Goal: Task Accomplishment & Management: Use online tool/utility

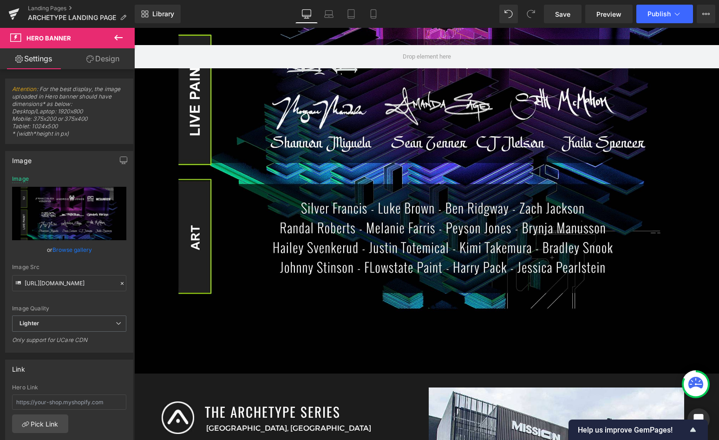
scroll to position [832, 0]
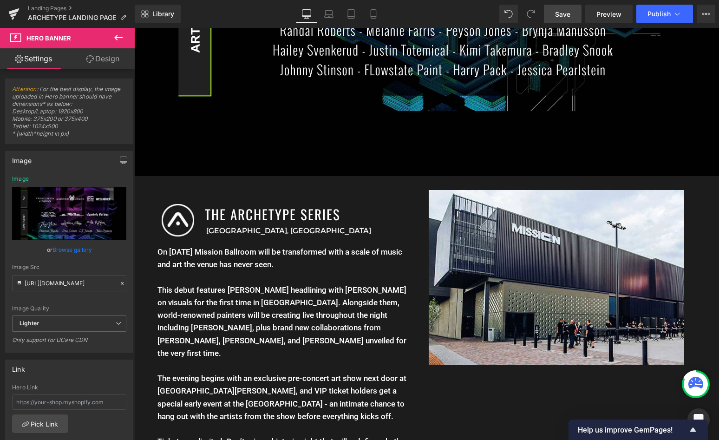
click at [563, 17] on span "Save" at bounding box center [562, 14] width 15 height 10
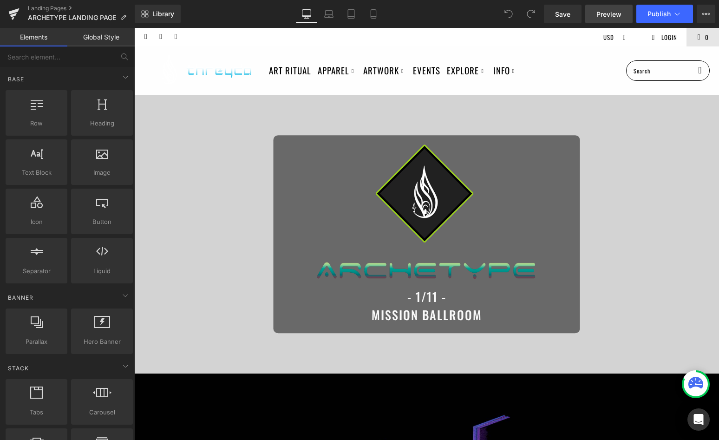
click at [591, 19] on link "Preview" at bounding box center [609, 14] width 47 height 19
click at [610, 13] on span "Preview" at bounding box center [609, 14] width 25 height 10
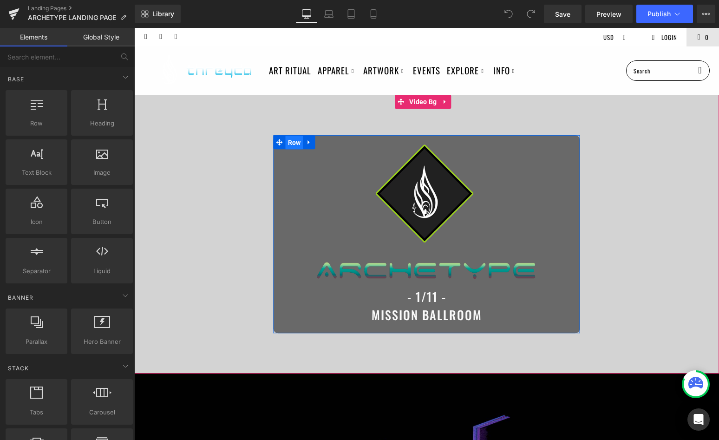
click at [291, 141] on span "Row" at bounding box center [295, 143] width 18 height 14
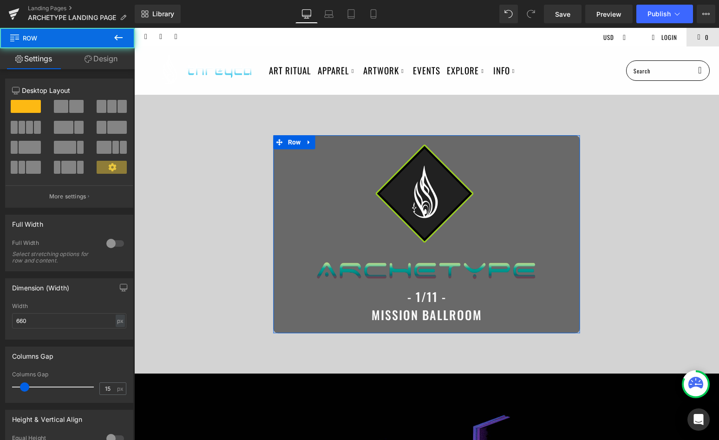
click at [97, 61] on link "Design" at bounding box center [100, 58] width 67 height 21
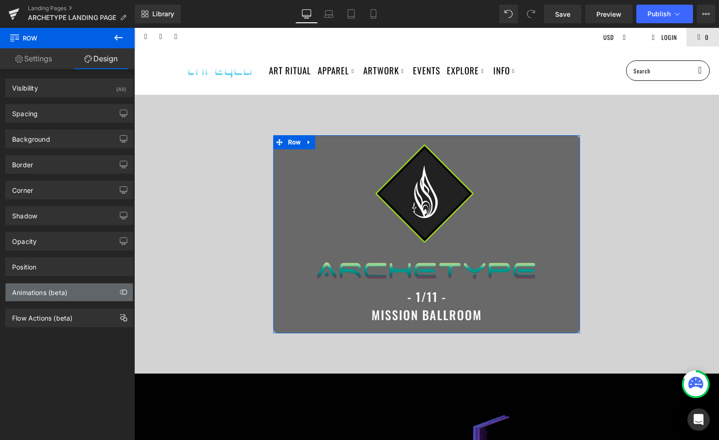
click at [59, 291] on div "Animations (beta)" at bounding box center [39, 290] width 55 height 13
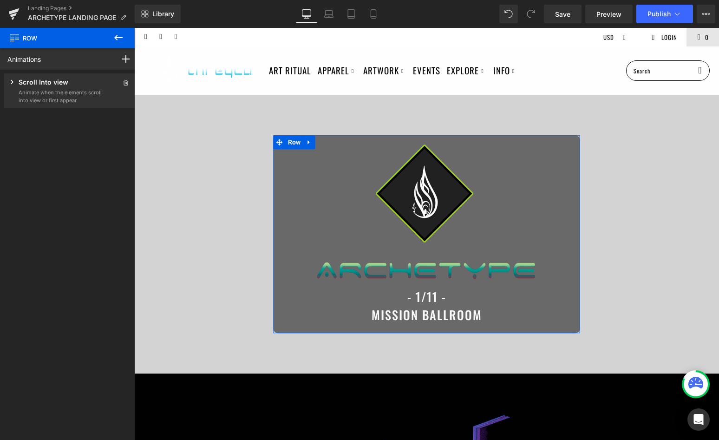
click at [70, 91] on p "Animate when the elements scroll into view or first appear" at bounding box center [61, 96] width 84 height 15
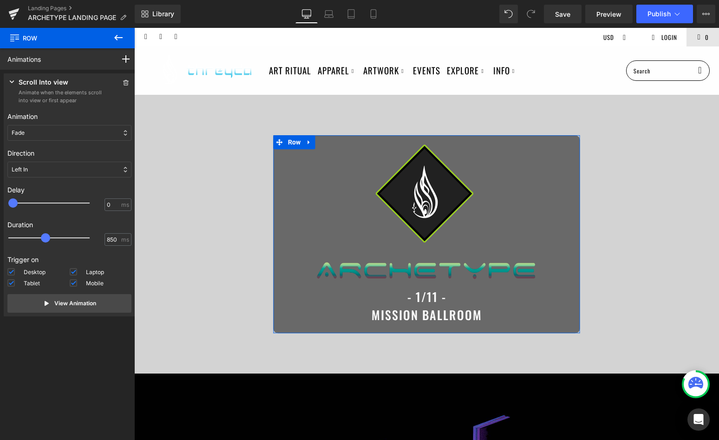
type input "800"
drag, startPoint x: 51, startPoint y: 236, endPoint x: 45, endPoint y: 237, distance: 6.6
click at [45, 237] on div at bounding box center [55, 238] width 81 height 19
click at [574, 20] on link "Save" at bounding box center [563, 14] width 38 height 19
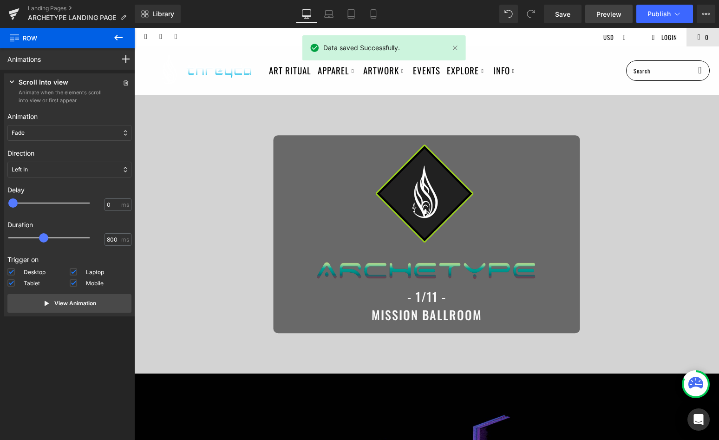
click at [602, 14] on span "Preview" at bounding box center [609, 14] width 25 height 10
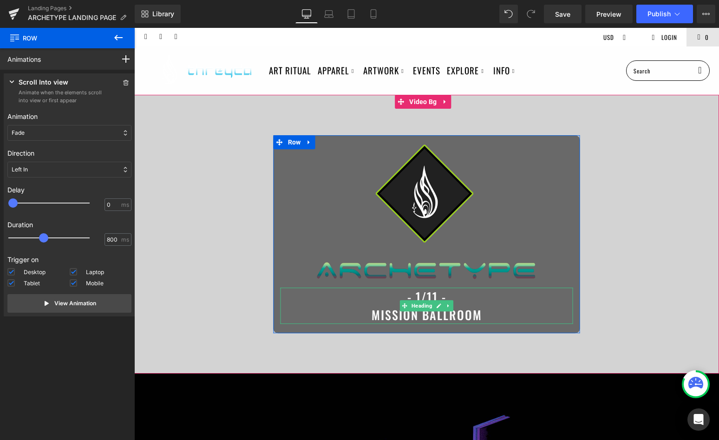
click at [413, 292] on span "- 1/11 - MISSION BALLROOM" at bounding box center [427, 306] width 111 height 36
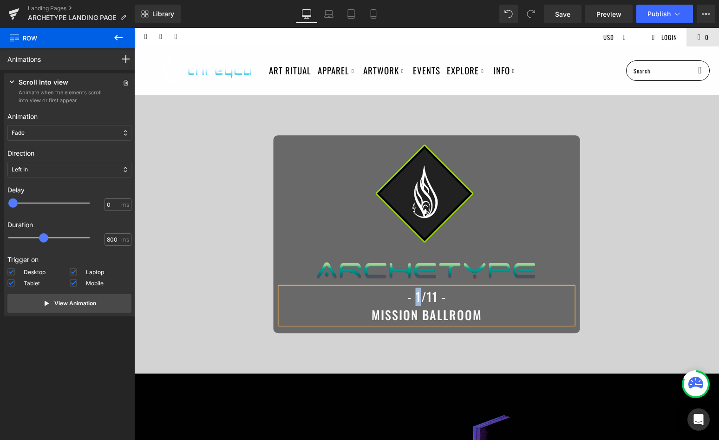
click at [413, 292] on span "- 1/11 - MISSION BALLROOM" at bounding box center [427, 306] width 111 height 36
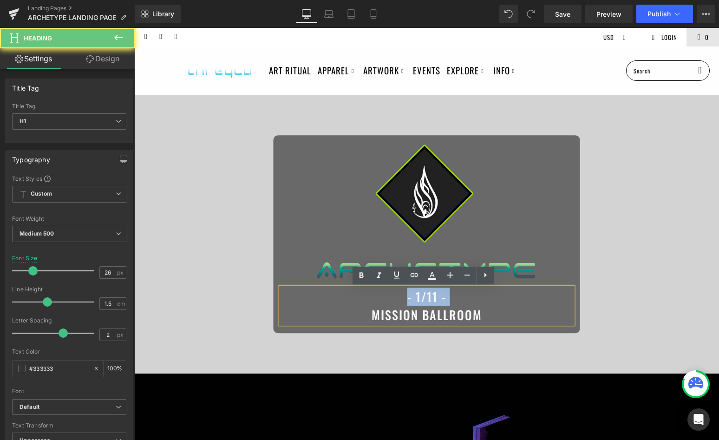
click at [413, 292] on span "- 1/11 - MISSION BALLROOM" at bounding box center [427, 306] width 111 height 36
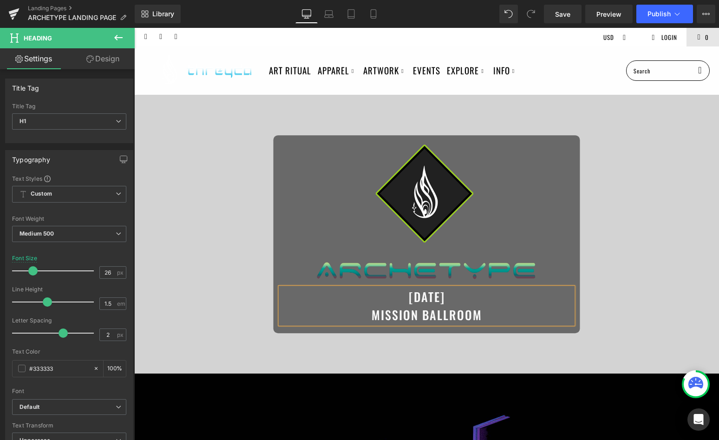
click at [633, 244] on span "Image JANUARY 11TH, 2026 MISSION BALLROOM Heading Row" at bounding box center [426, 235] width 585 height 198
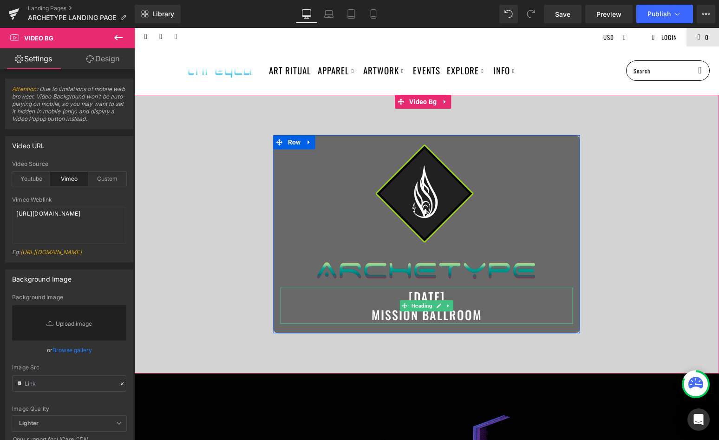
click at [479, 315] on h1 "JANUARY 11TH, 2026 MISSION BALLROOM" at bounding box center [427, 306] width 293 height 36
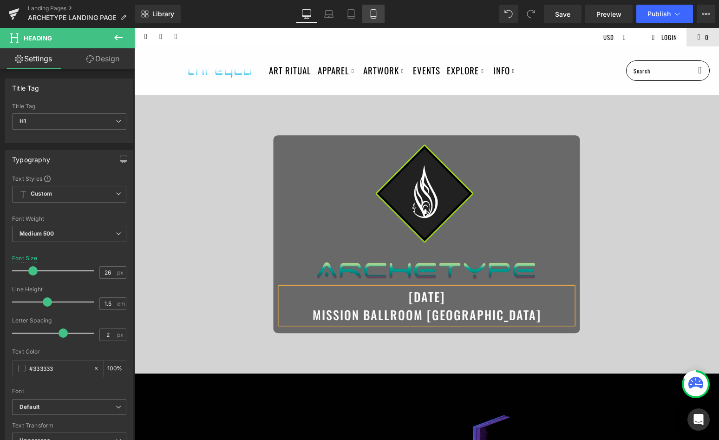
click at [376, 22] on link "Mobile" at bounding box center [374, 14] width 22 height 19
type input "22"
type input "100"
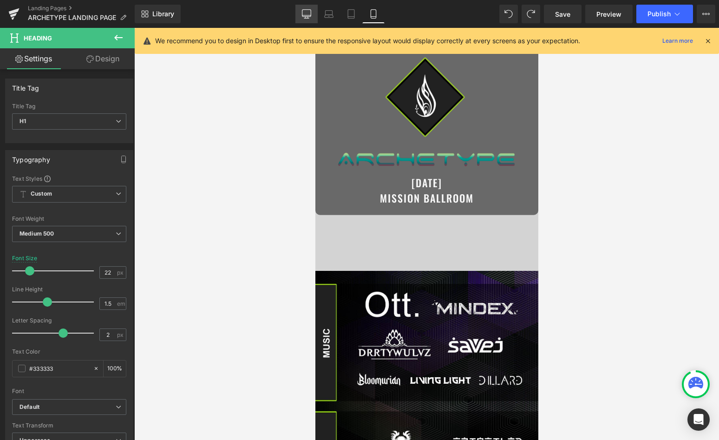
click at [307, 9] on icon at bounding box center [306, 13] width 9 height 9
type input "26"
type input "100"
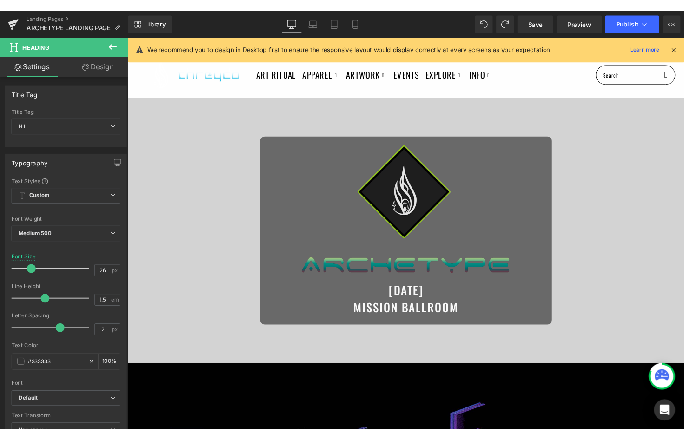
scroll to position [0, 0]
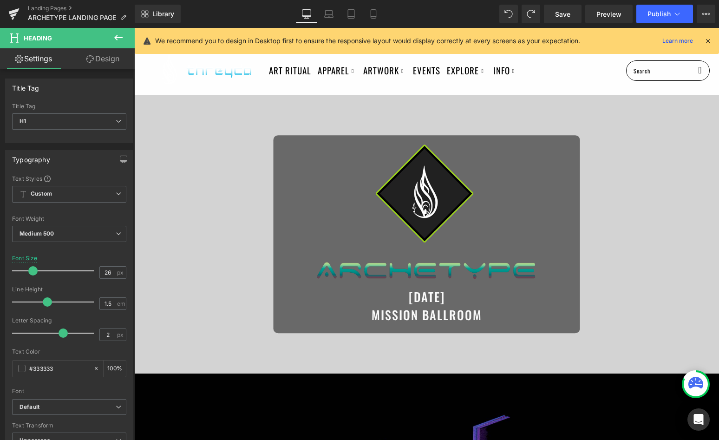
click at [712, 39] on icon at bounding box center [708, 41] width 8 height 8
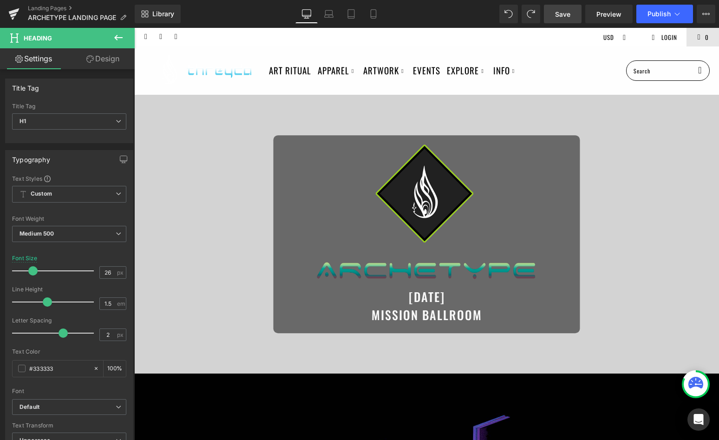
click at [564, 8] on link "Save" at bounding box center [563, 14] width 38 height 19
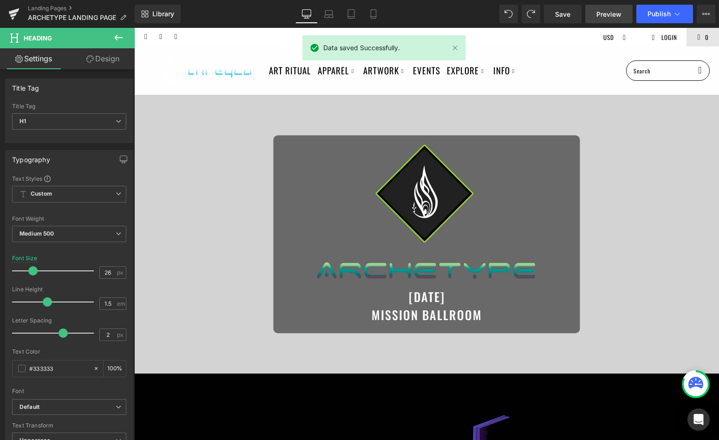
click at [598, 17] on span "Preview" at bounding box center [609, 14] width 25 height 10
